Goal: Navigation & Orientation: Find specific page/section

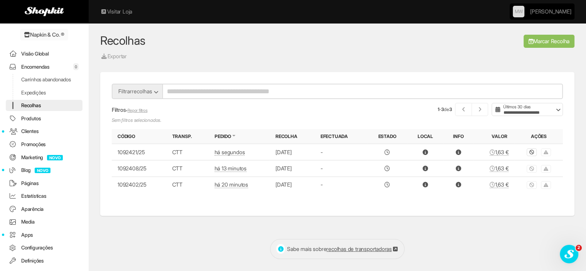
click at [44, 65] on link "Encomendas 0" at bounding box center [44, 66] width 77 height 11
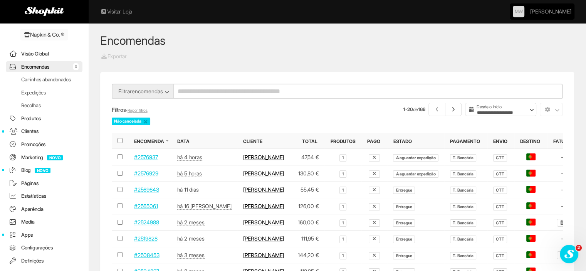
click at [52, 54] on link "Visão Global" at bounding box center [44, 53] width 77 height 11
